Goal: Task Accomplishment & Management: Manage account settings

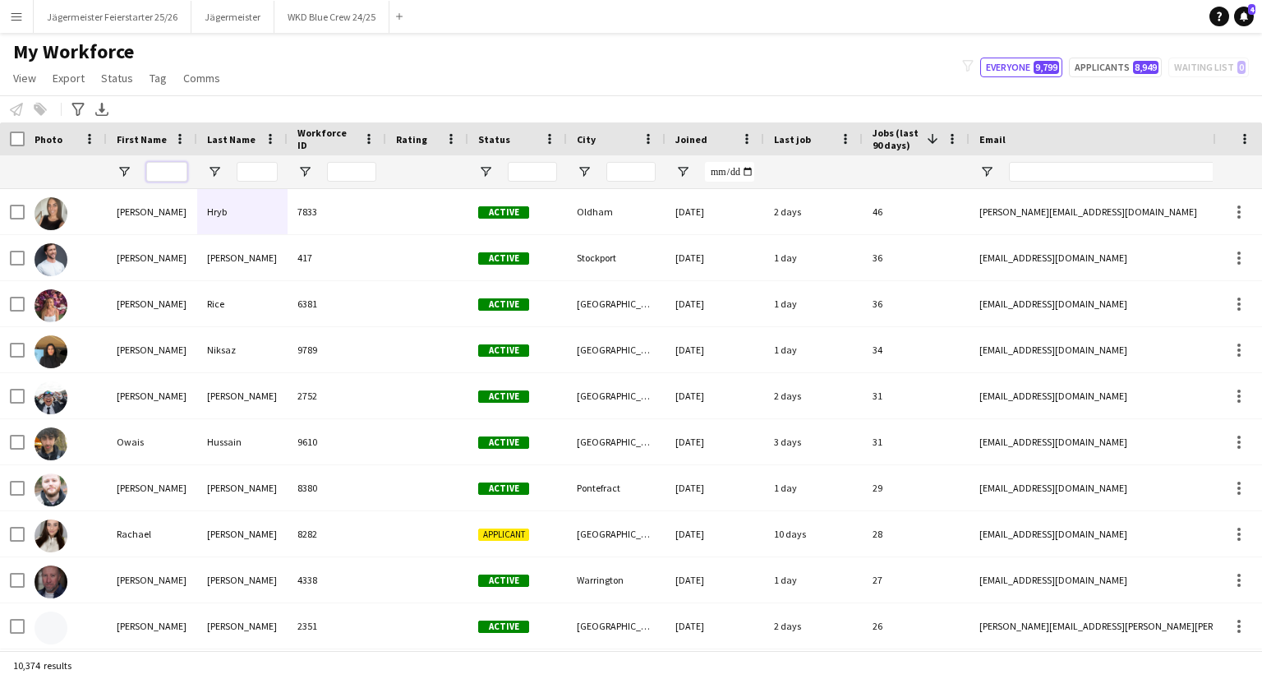
click at [155, 172] on input "First Name Filter Input" at bounding box center [166, 172] width 41 height 20
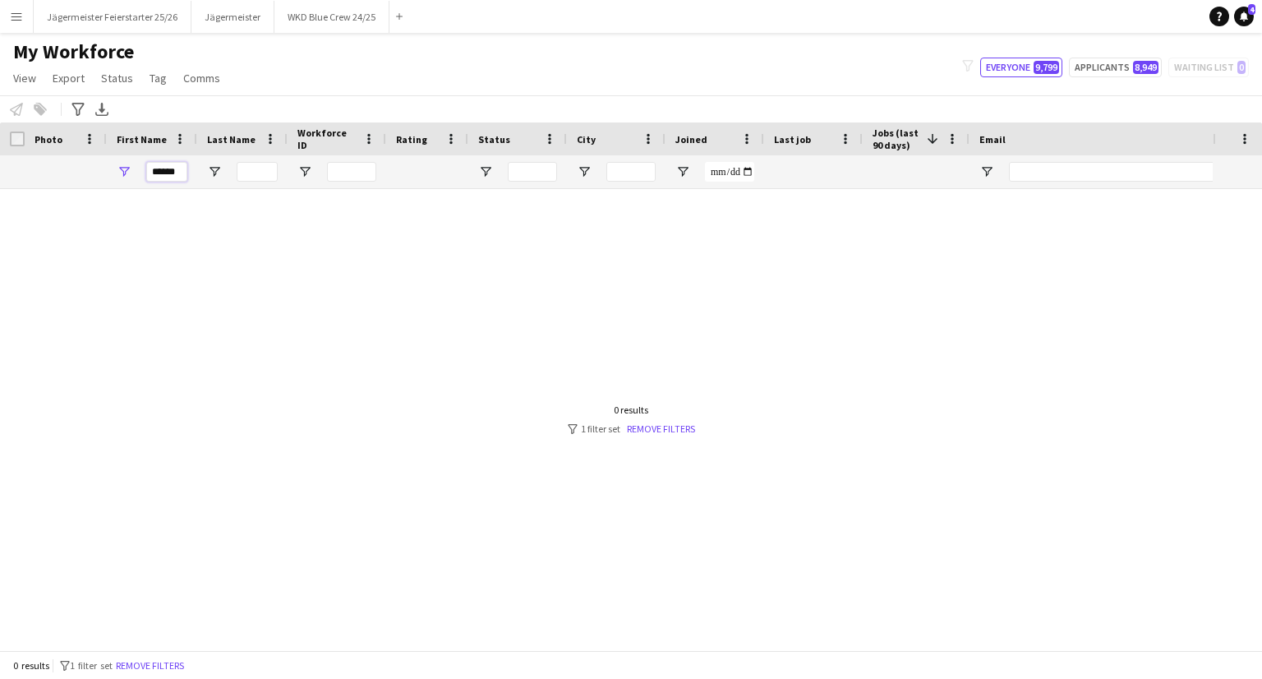
type input "******"
click at [243, 164] on input "Last Name Filter Input" at bounding box center [257, 172] width 41 height 20
click at [115, 10] on button "Jägermeister Feierstarter 25/26 Close" at bounding box center [113, 17] width 158 height 32
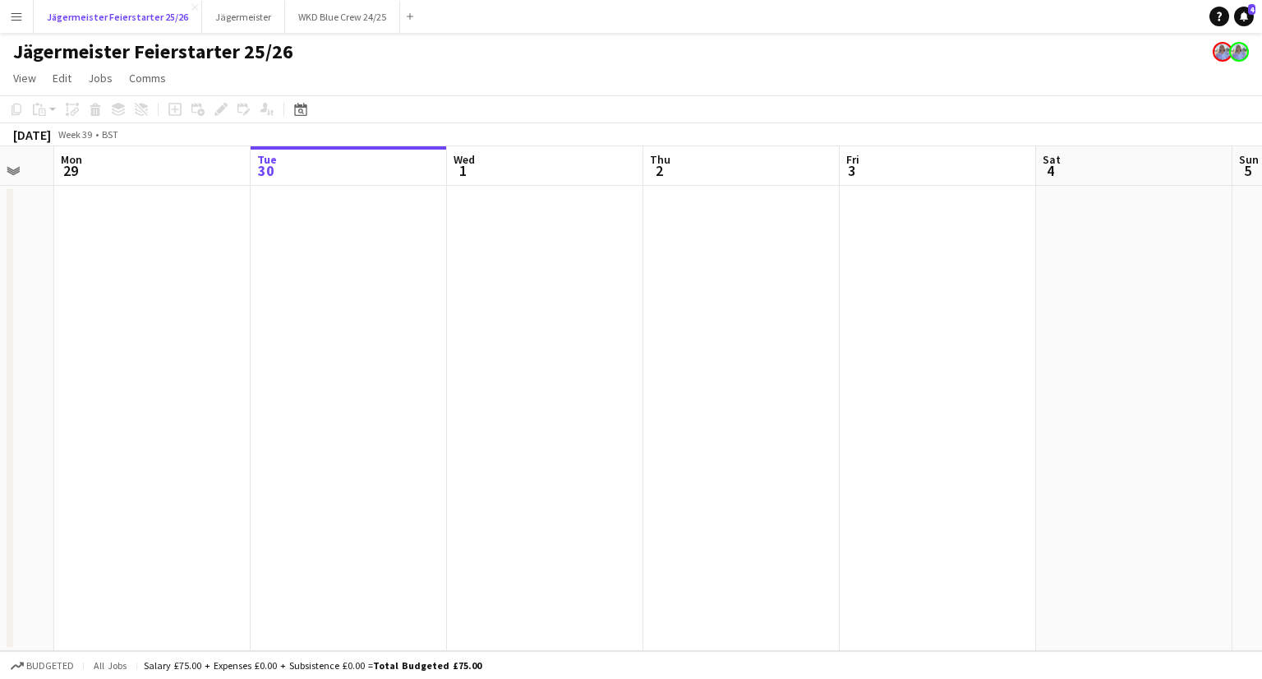
scroll to position [0, 338]
click at [233, 18] on button "Jägermeister Close" at bounding box center [243, 17] width 83 height 32
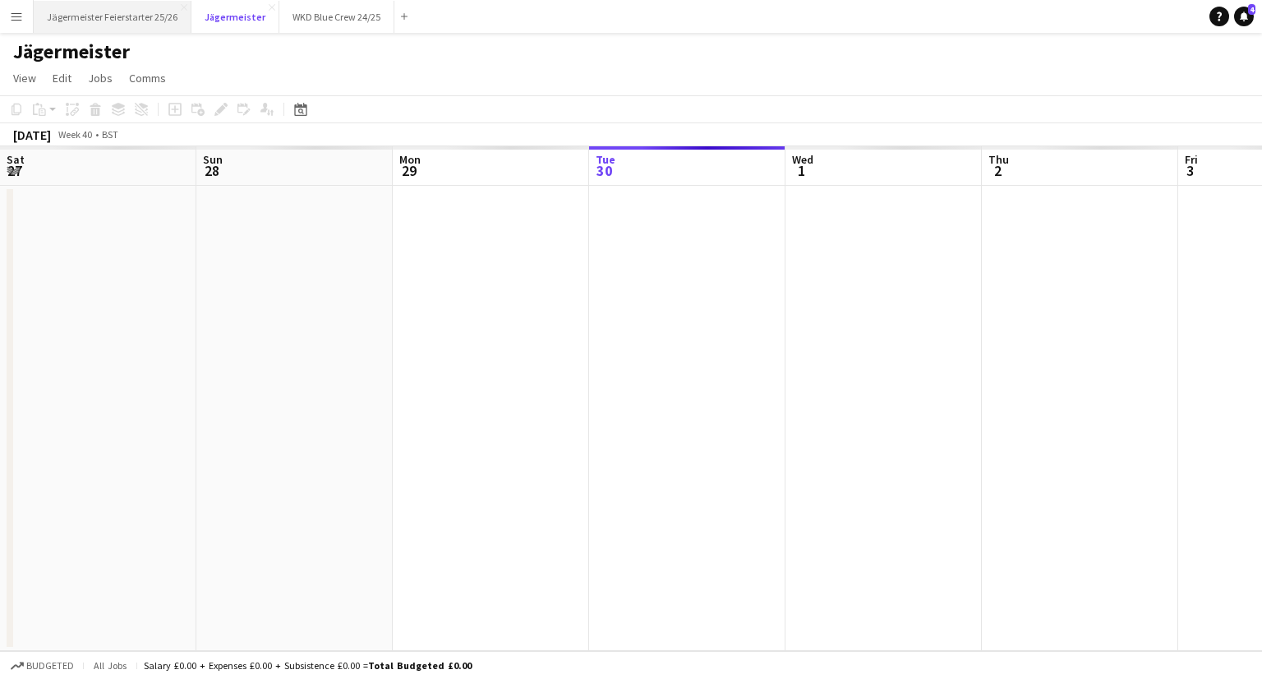
scroll to position [0, 393]
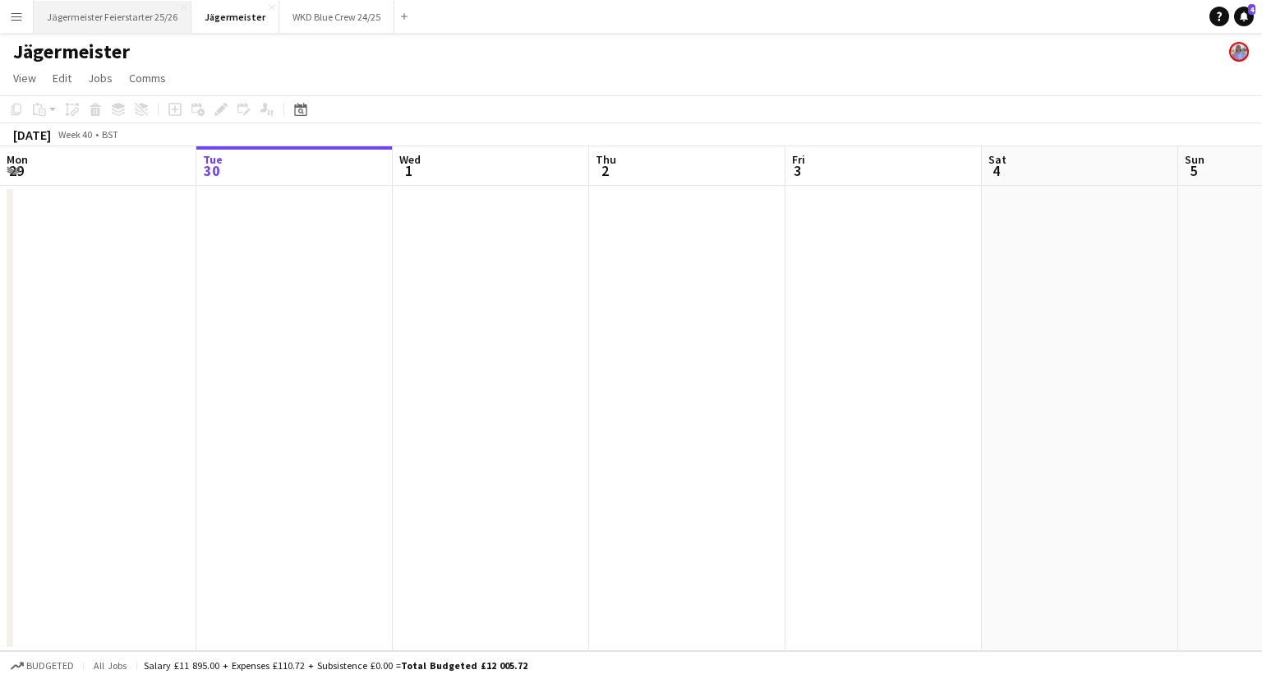
click at [109, 7] on button "Jägermeister Feierstarter 25/26 Close" at bounding box center [113, 17] width 158 height 32
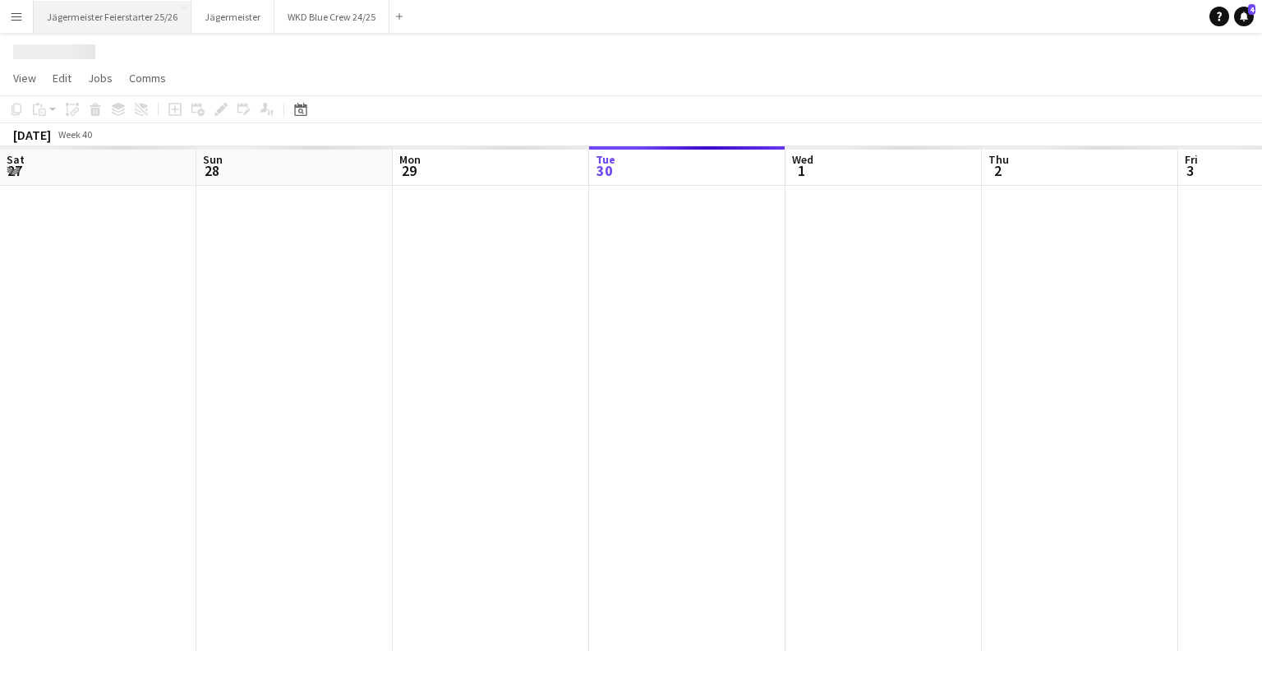
scroll to position [0, 393]
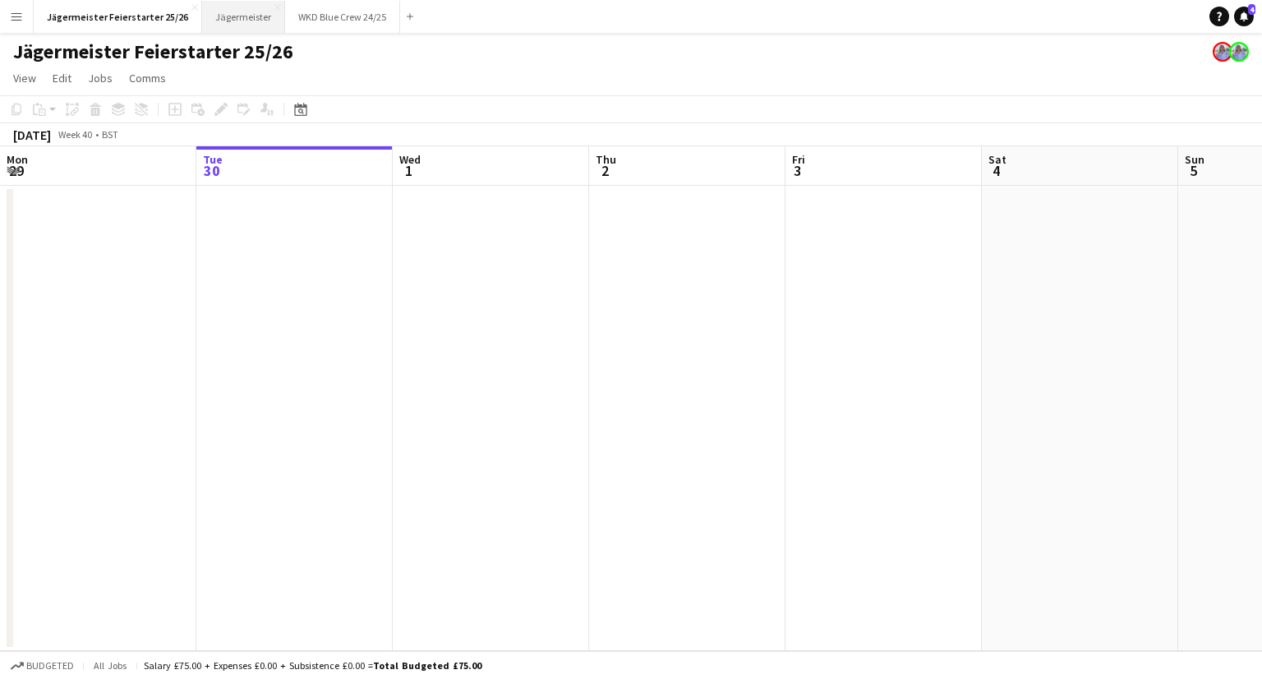
click at [260, 15] on button "Jägermeister Close" at bounding box center [243, 17] width 83 height 32
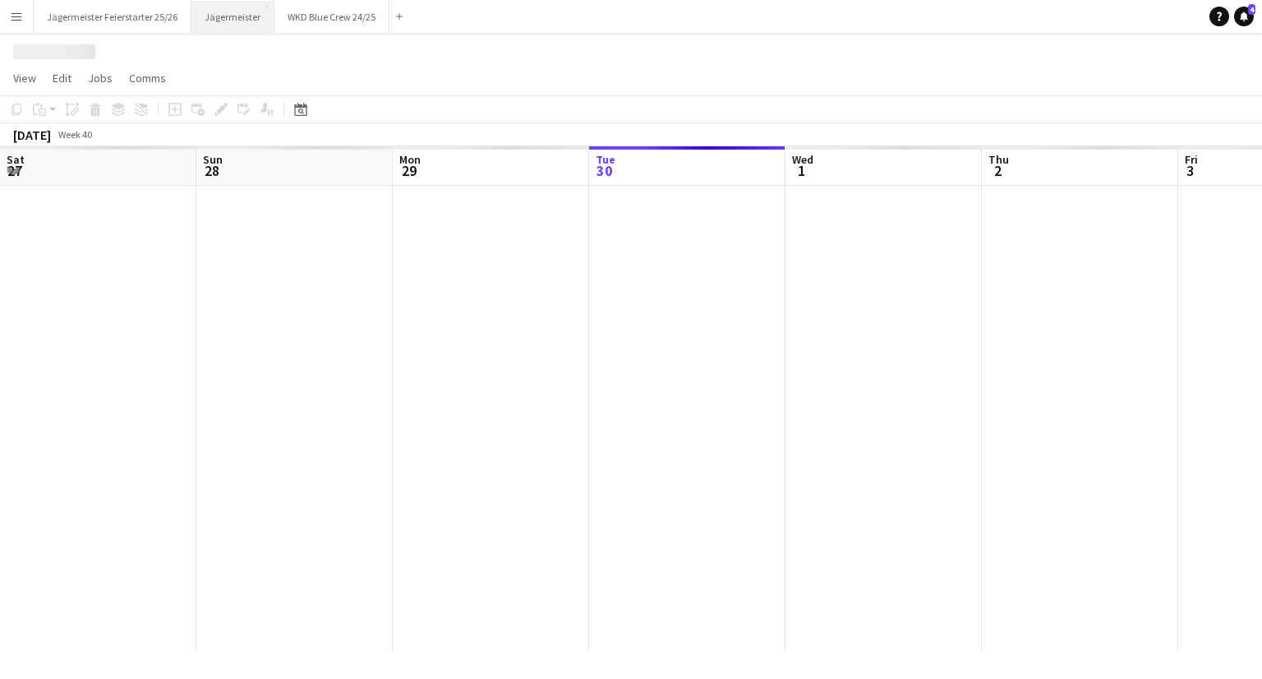
scroll to position [0, 393]
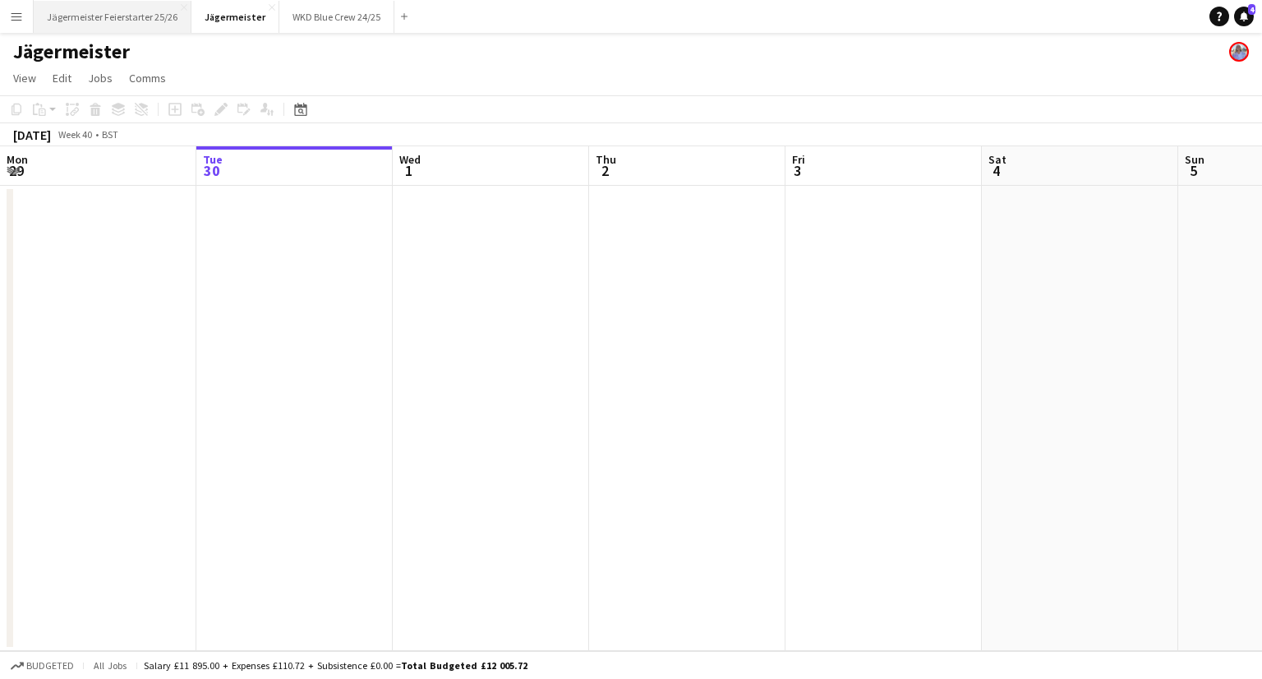
click at [146, 21] on button "Jägermeister Feierstarter 25/26 Close" at bounding box center [113, 17] width 158 height 32
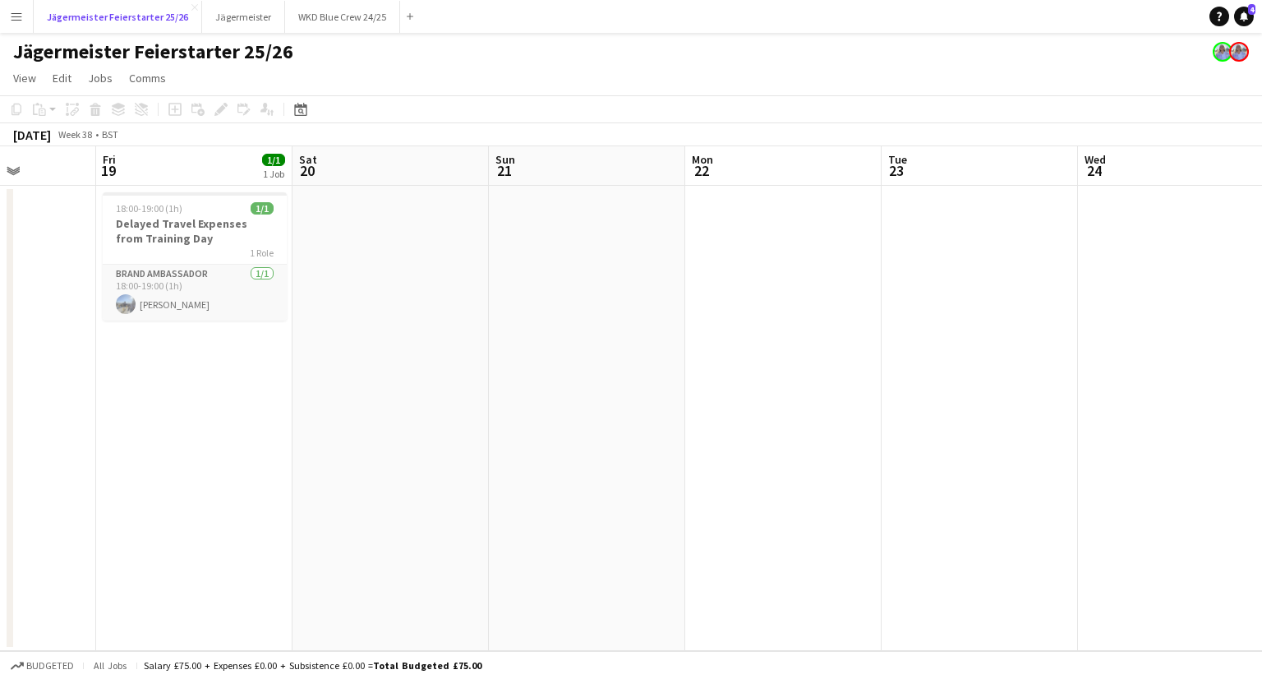
scroll to position [0, 492]
click at [407, 16] on app-icon "Add" at bounding box center [410, 16] width 7 height 7
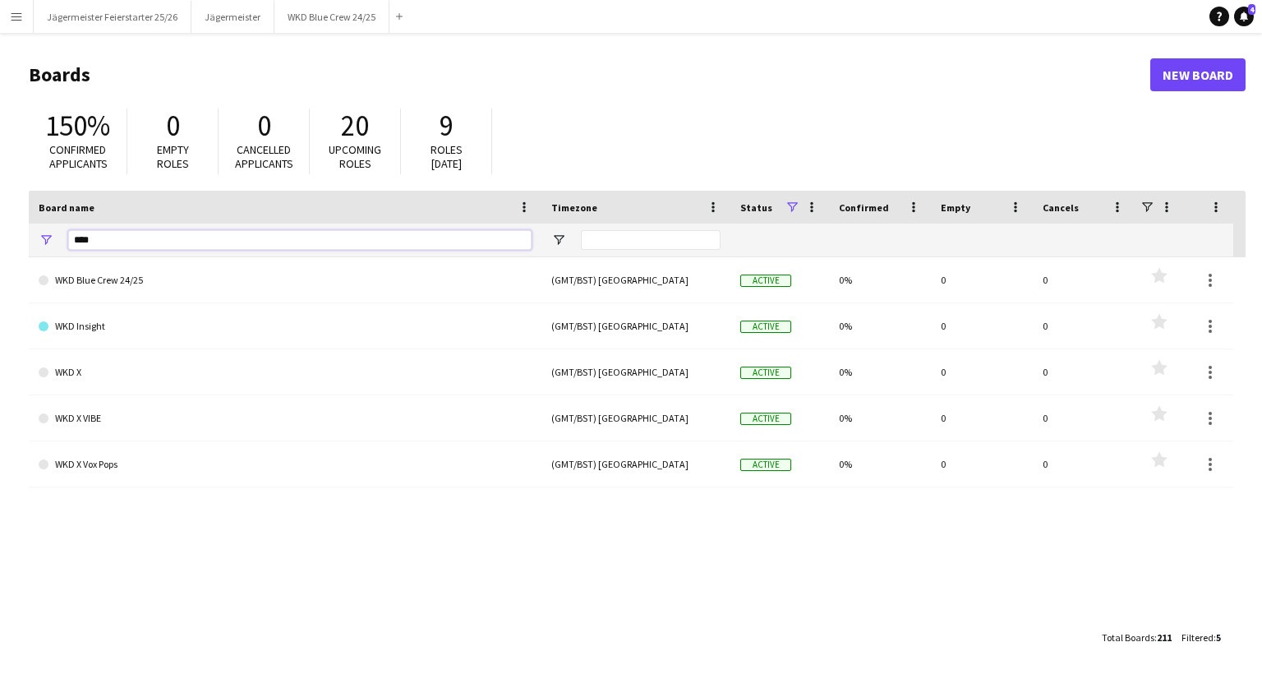
click at [126, 237] on input "***" at bounding box center [299, 240] width 463 height 20
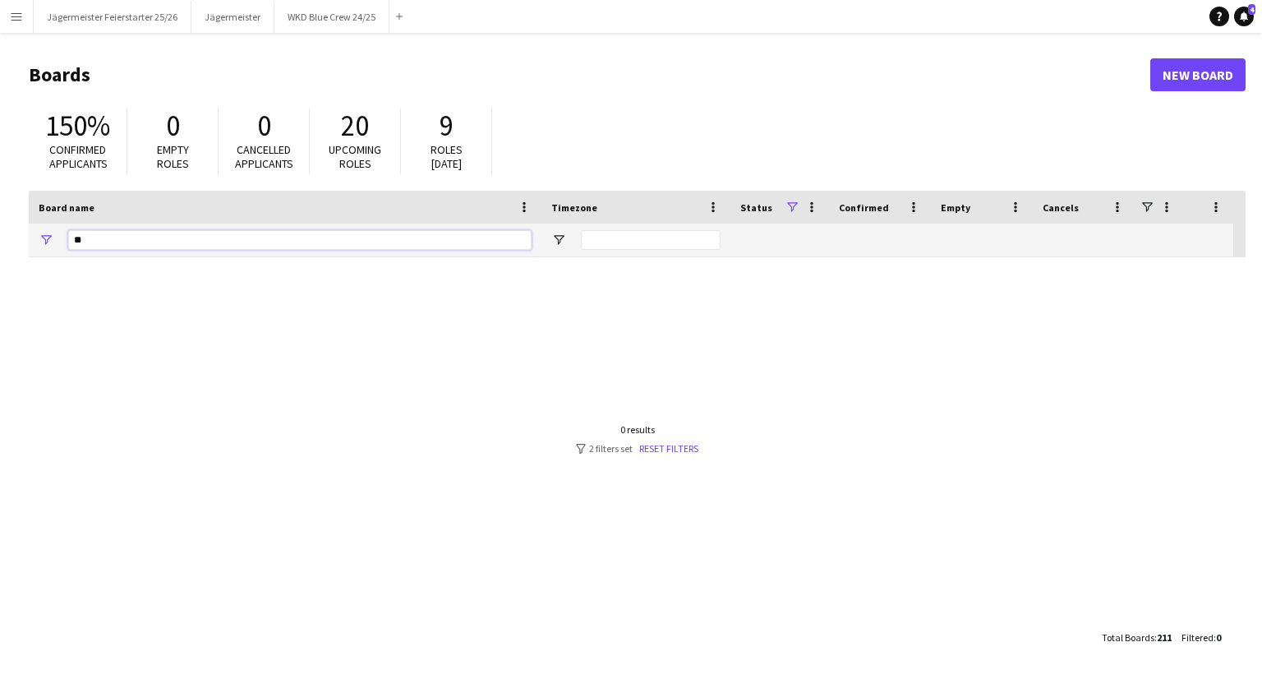
type input "*"
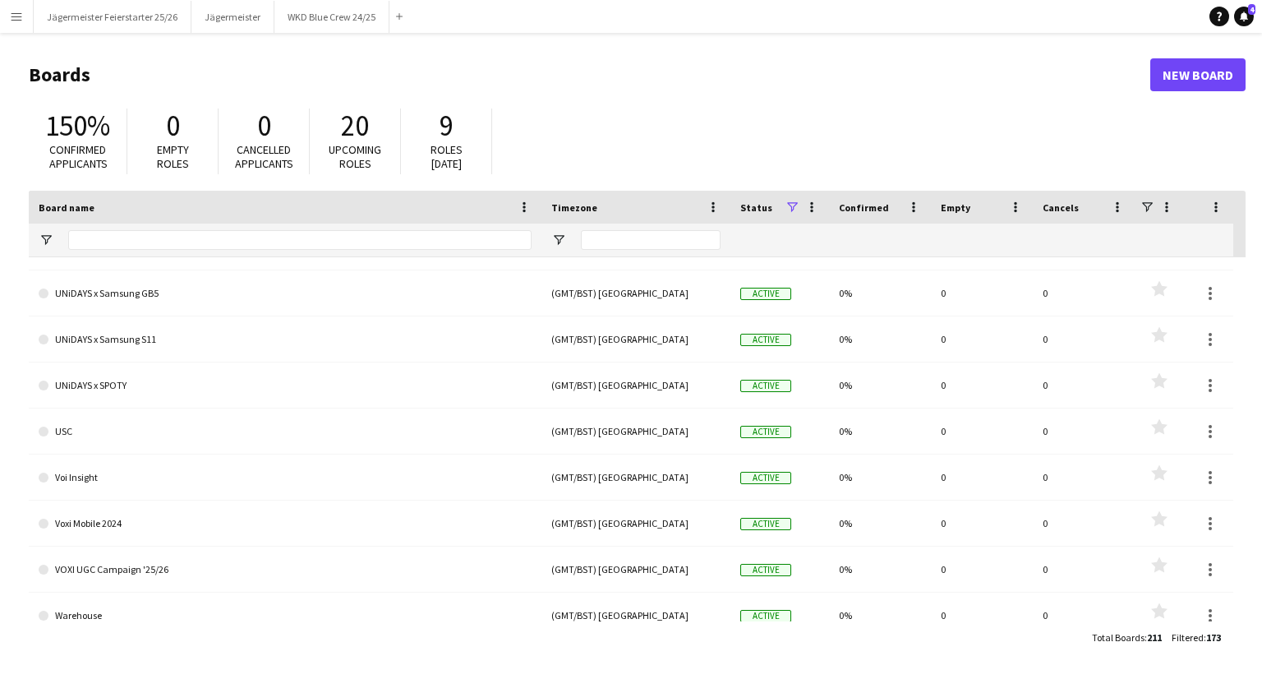
click at [489, 51] on header "Boards New Board" at bounding box center [637, 74] width 1217 height 51
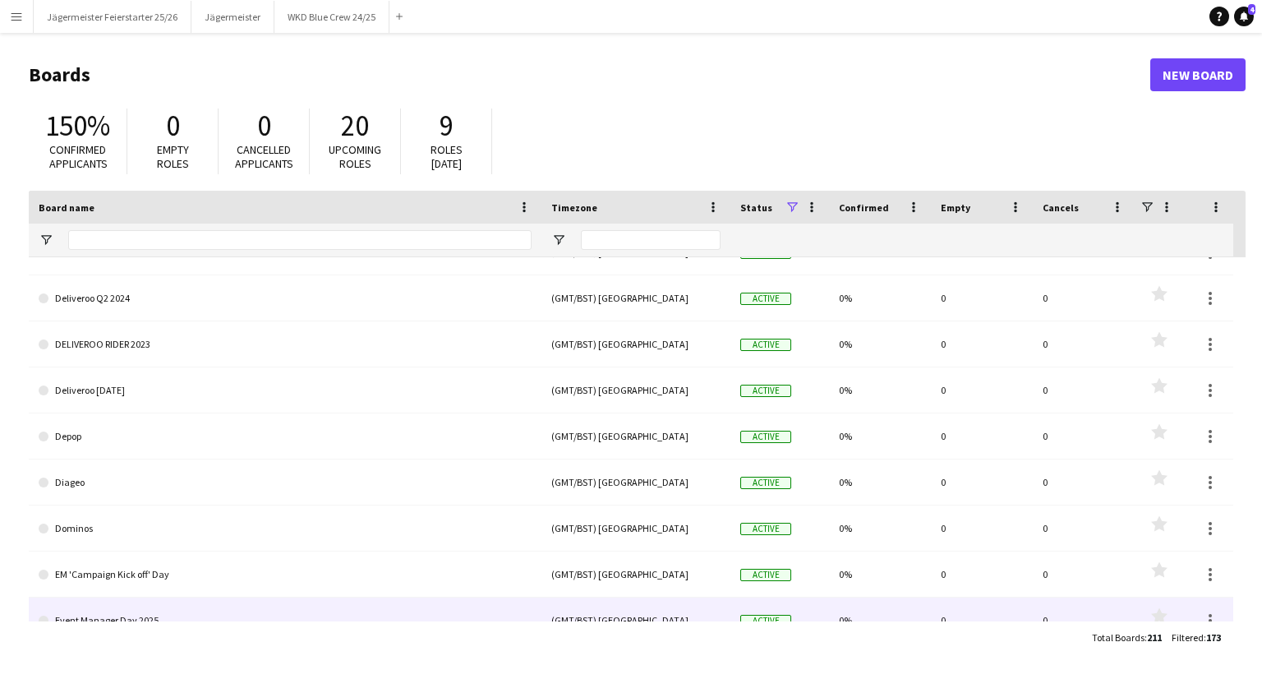
scroll to position [1010, 0]
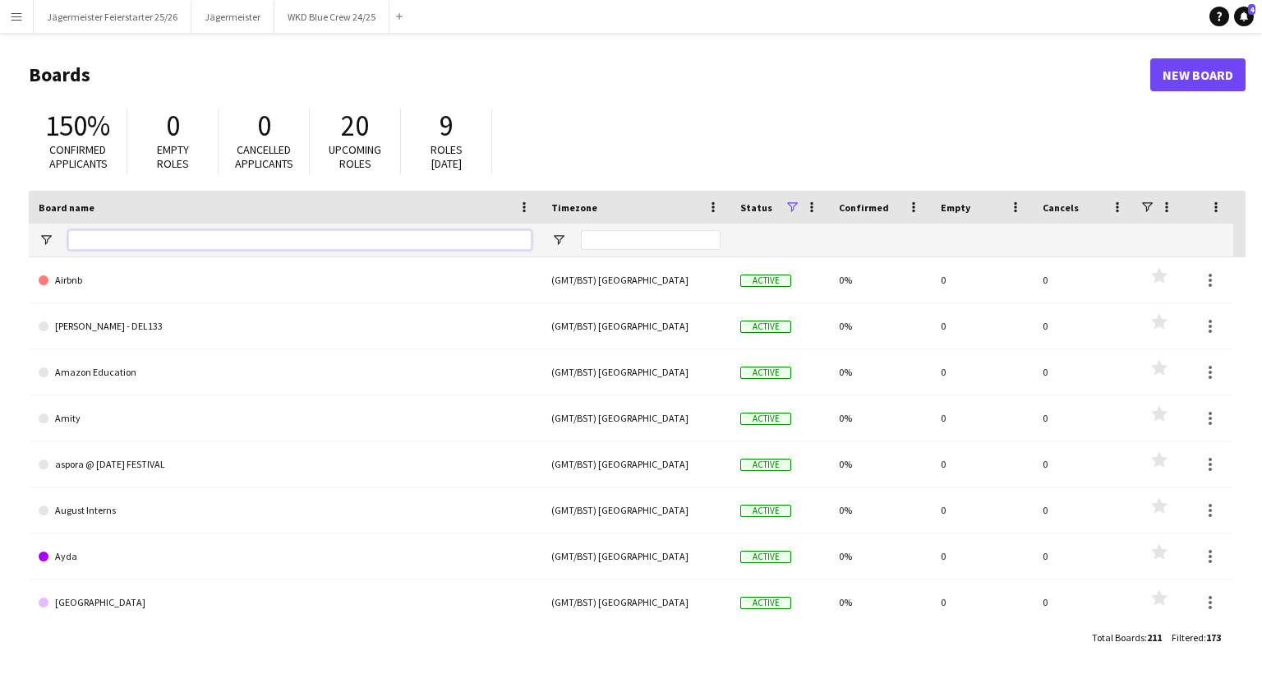
click at [303, 242] on input "Board name Filter Input" at bounding box center [299, 240] width 463 height 20
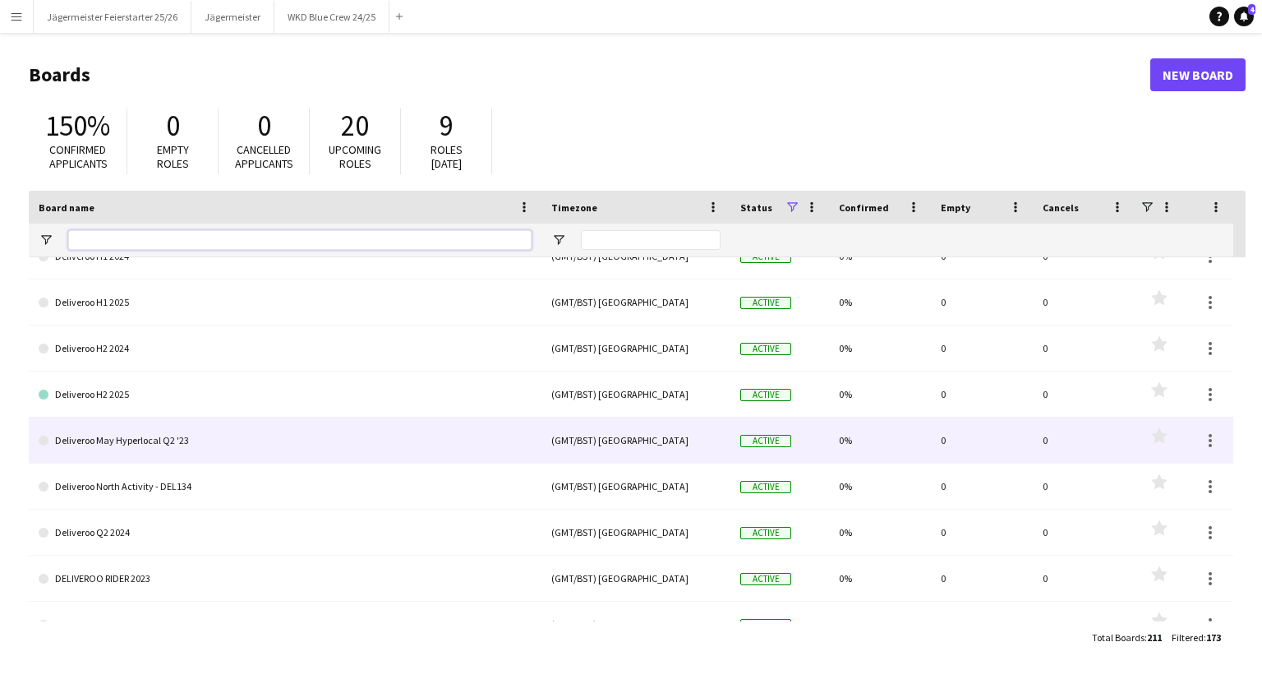
scroll to position [2090, 0]
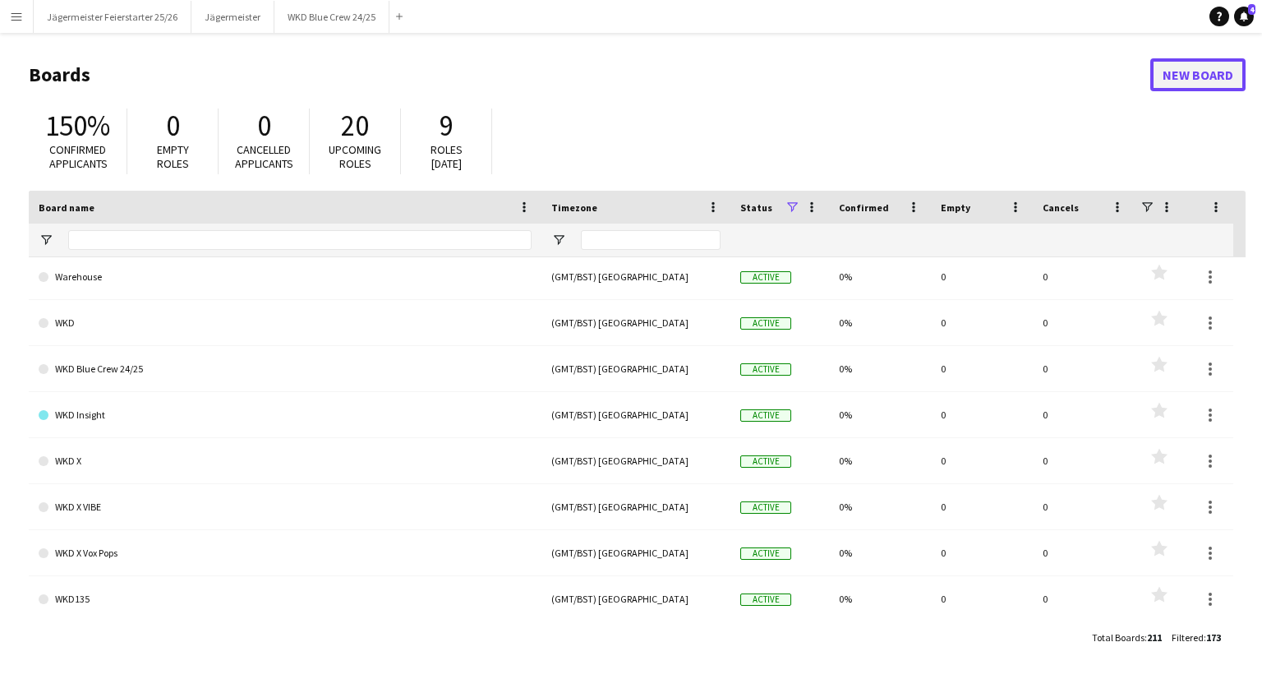
click at [1194, 73] on link "New Board" at bounding box center [1197, 74] width 95 height 33
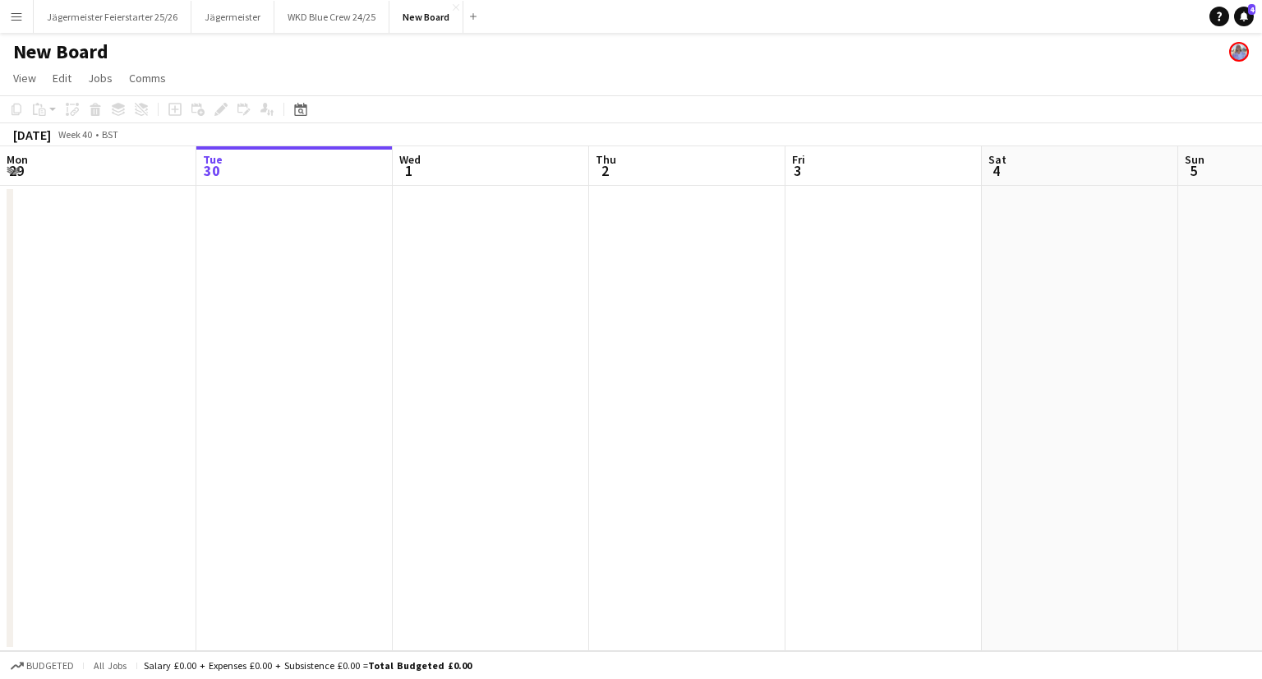
click at [90, 47] on h1 "New Board" at bounding box center [60, 51] width 95 height 25
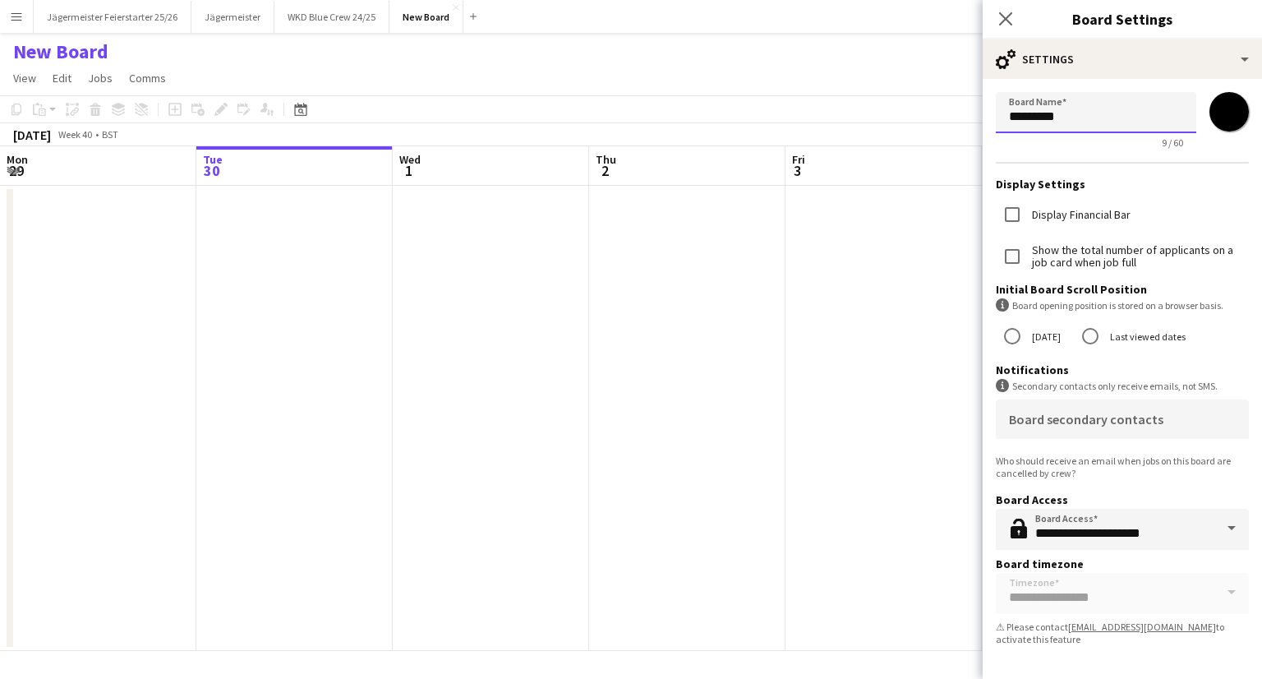
click at [1051, 113] on input "*********" at bounding box center [1096, 112] width 200 height 41
type input "**********"
click at [879, 44] on div "New Board" at bounding box center [631, 48] width 1262 height 31
